Goal: Task Accomplishment & Management: Use online tool/utility

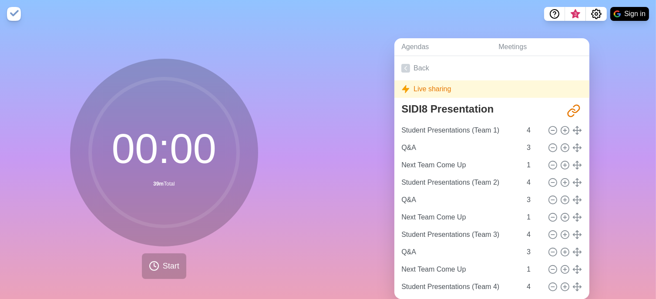
click at [427, 93] on div "Live sharing" at bounding box center [491, 88] width 195 height 17
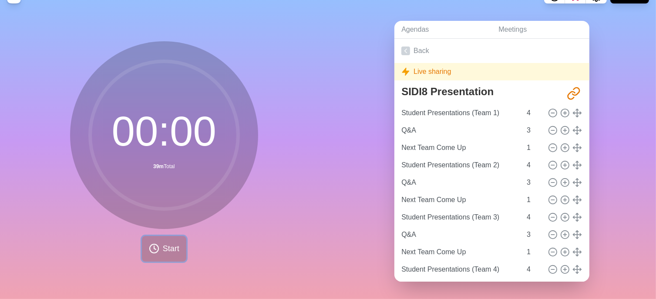
click at [157, 237] on button "Start" at bounding box center [164, 249] width 44 height 26
click at [566, 87] on icon "Share link" at bounding box center [573, 94] width 14 height 14
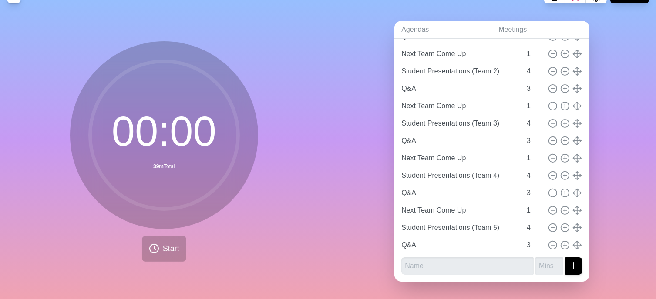
scroll to position [0, 0]
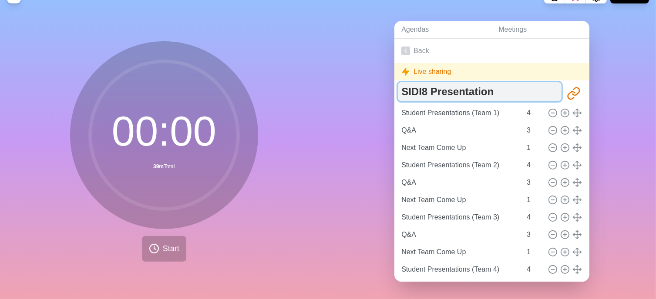
click at [416, 82] on textarea "SIDI8 Presentation" at bounding box center [480, 91] width 164 height 19
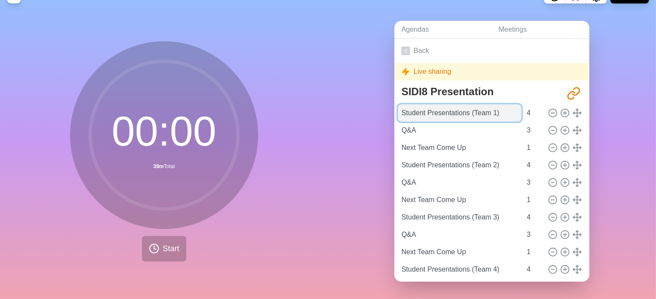
click at [424, 107] on input "Student Presentations (Team 1)" at bounding box center [460, 112] width 124 height 17
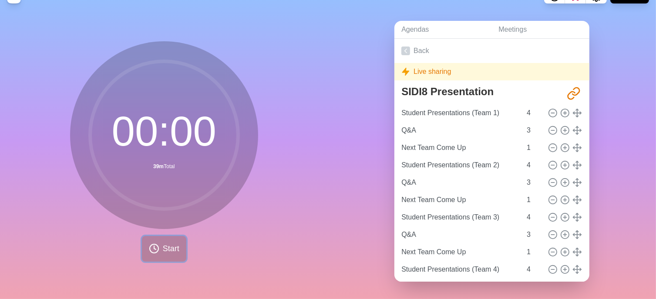
click at [167, 243] on span "Start" at bounding box center [171, 249] width 17 height 12
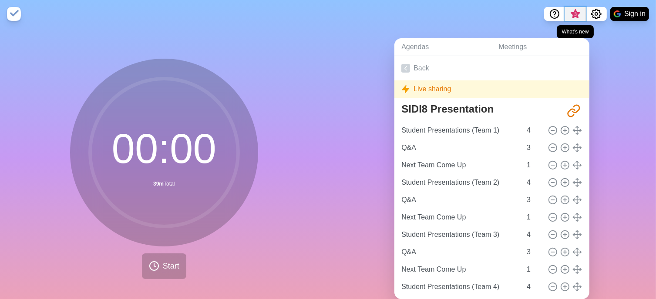
click at [572, 17] on span "3" at bounding box center [575, 14] width 7 height 7
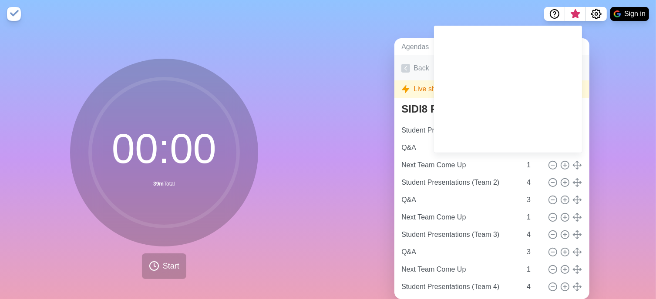
click at [411, 62] on link "Back" at bounding box center [491, 68] width 195 height 24
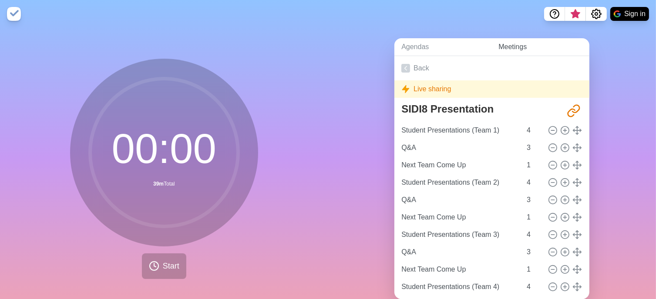
click at [503, 43] on link "Meetings" at bounding box center [540, 47] width 98 height 18
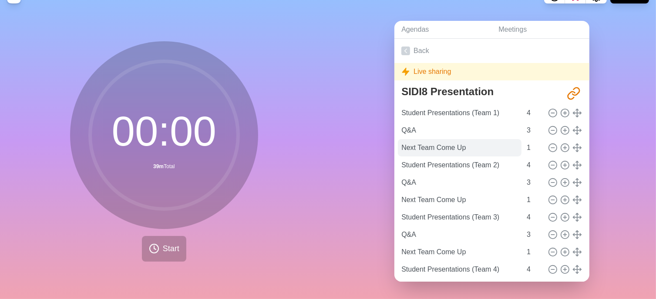
scroll to position [100, 0]
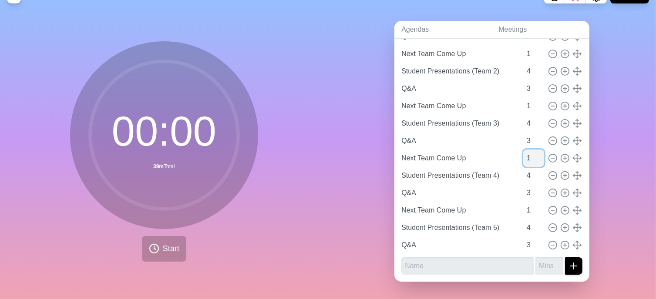
click at [523, 150] on input "1" at bounding box center [533, 158] width 21 height 17
click at [568, 261] on icon "submit" at bounding box center [573, 266] width 10 height 10
